Goal: Information Seeking & Learning: Learn about a topic

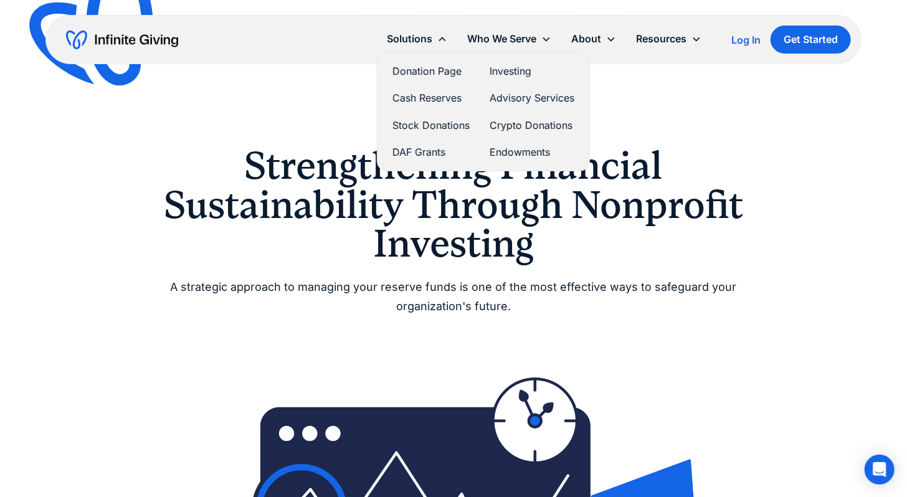
click at [508, 99] on link "Advisory Services" at bounding box center [531, 98] width 85 height 17
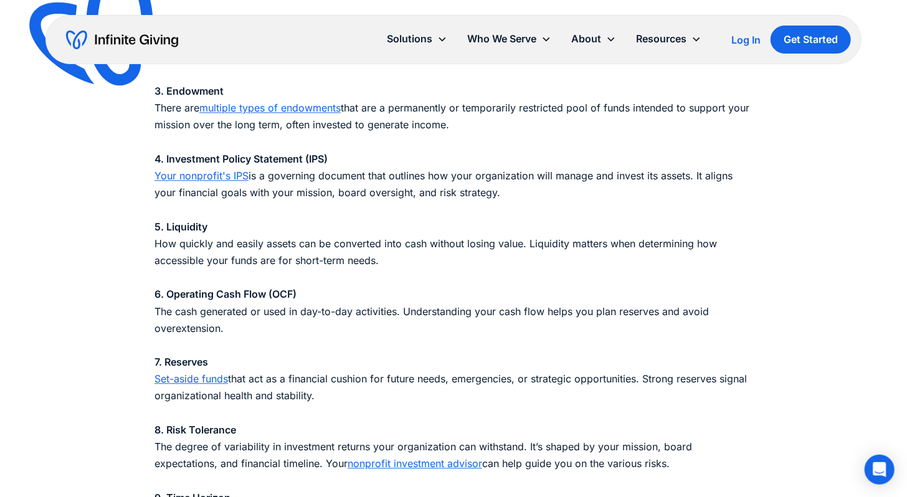
click at [198, 373] on link "Set-aside funds" at bounding box center [190, 378] width 73 height 12
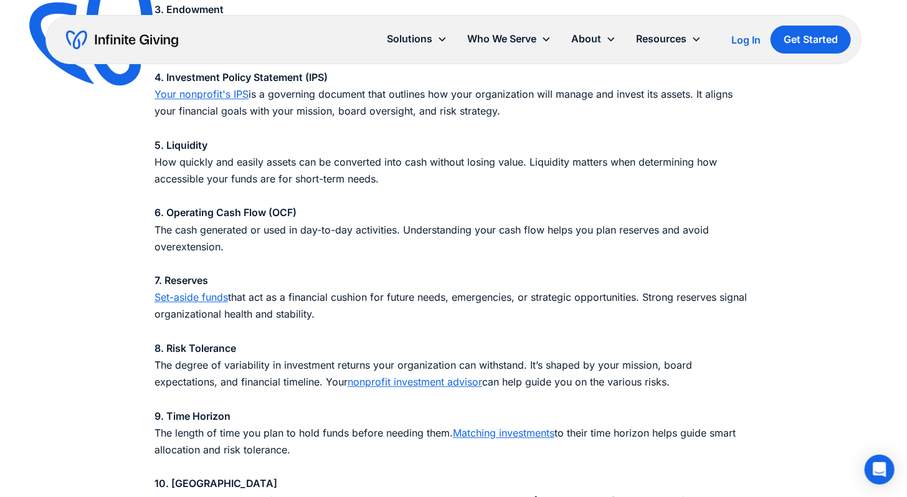
scroll to position [1486, 0]
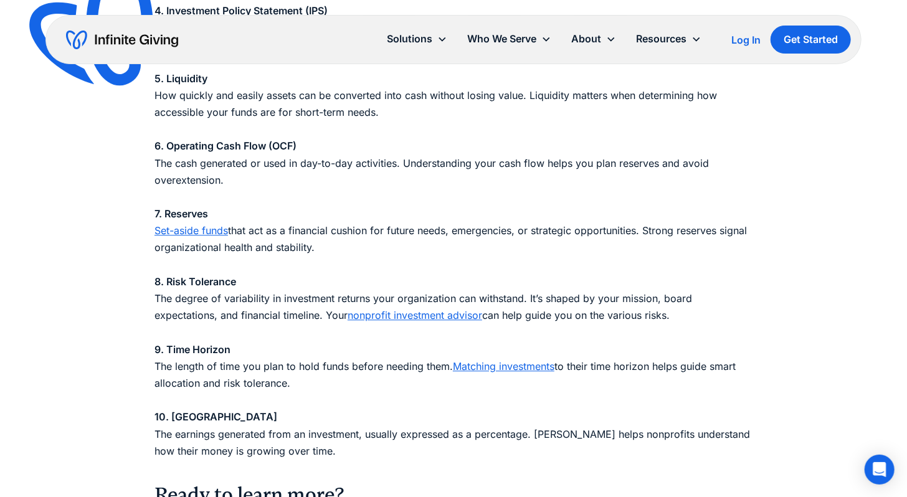
click at [526, 361] on link "Matching investments" at bounding box center [504, 366] width 102 height 12
click at [524, 370] on link "Matching investments" at bounding box center [504, 366] width 102 height 12
click at [514, 364] on link "Matching investments" at bounding box center [504, 366] width 102 height 12
click at [481, 367] on link "Matching investments" at bounding box center [504, 366] width 102 height 12
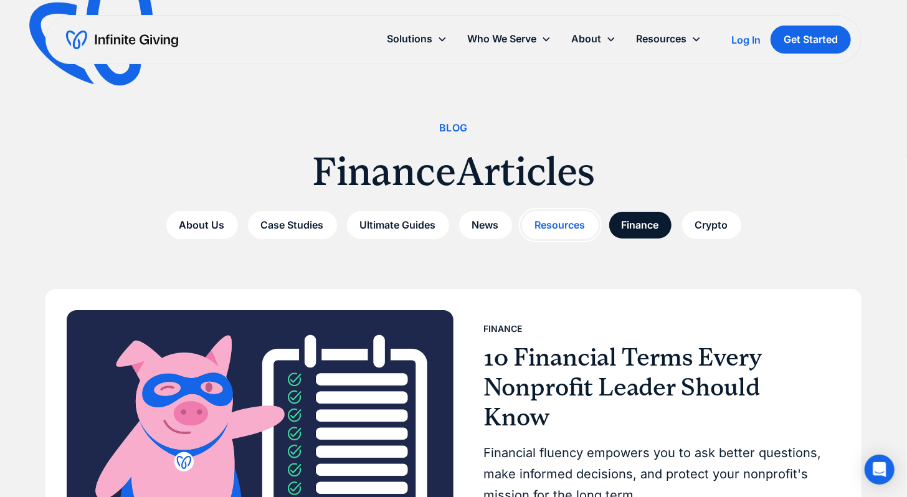
click at [570, 222] on link "Resources" at bounding box center [560, 225] width 77 height 28
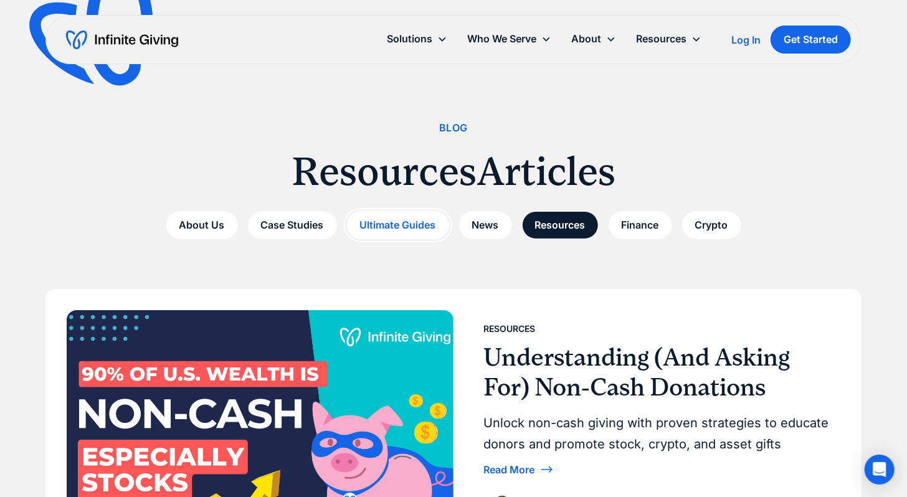
click at [391, 227] on link "Ultimate Guides" at bounding box center [398, 225] width 102 height 28
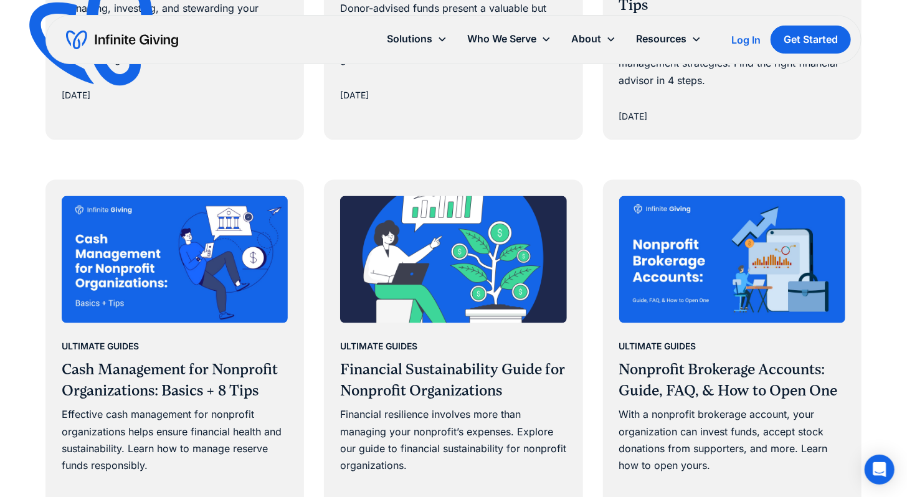
scroll to position [950, 0]
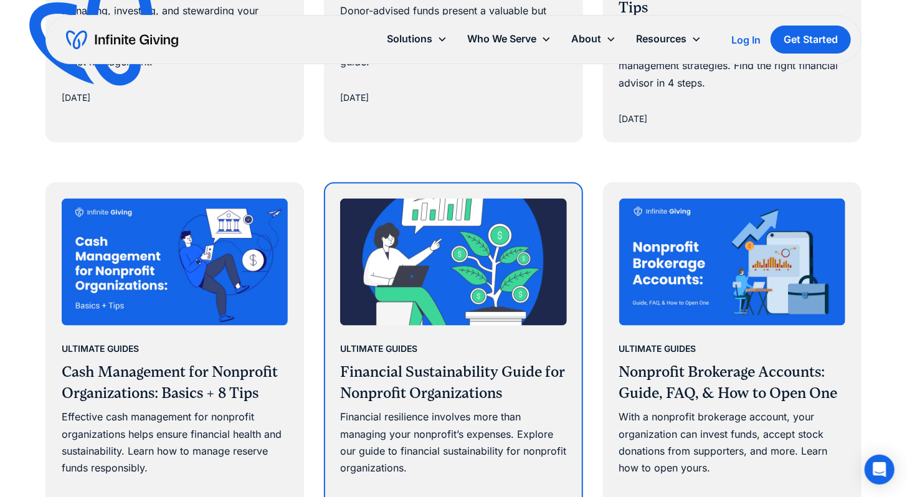
click at [373, 345] on div "Ultimate Guides" at bounding box center [378, 349] width 77 height 15
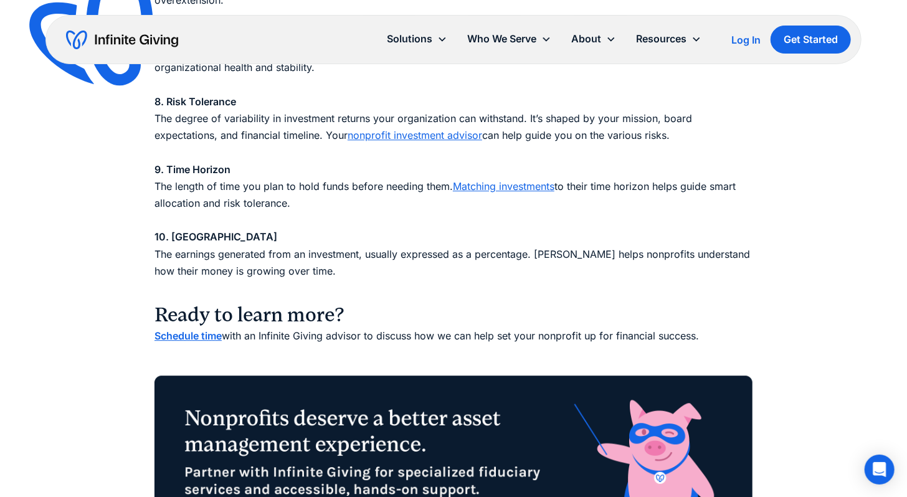
scroll to position [1673, 0]
